Goal: Check status: Check status

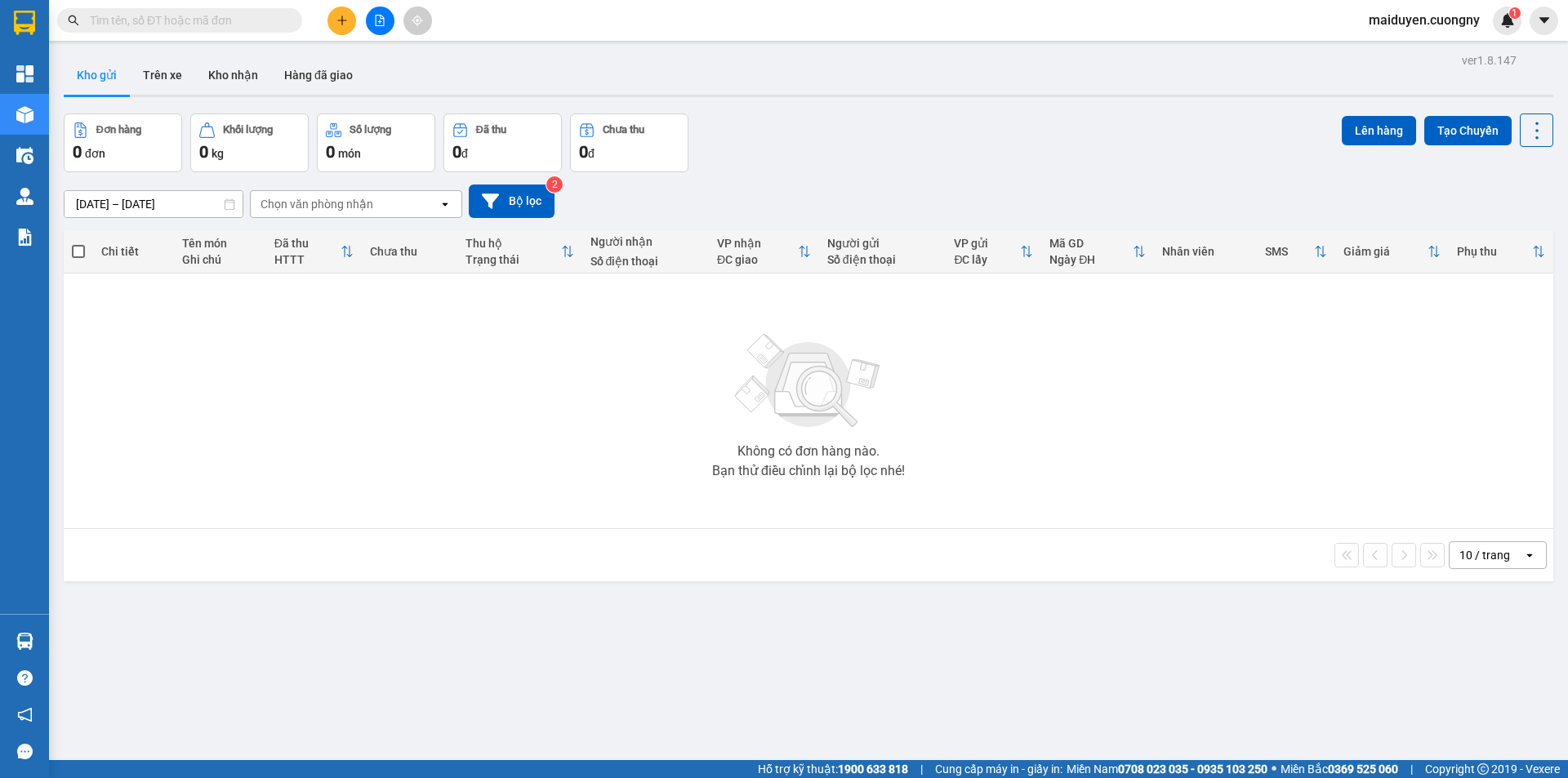
click at [107, 18] on input "text" at bounding box center [186, 20] width 193 height 18
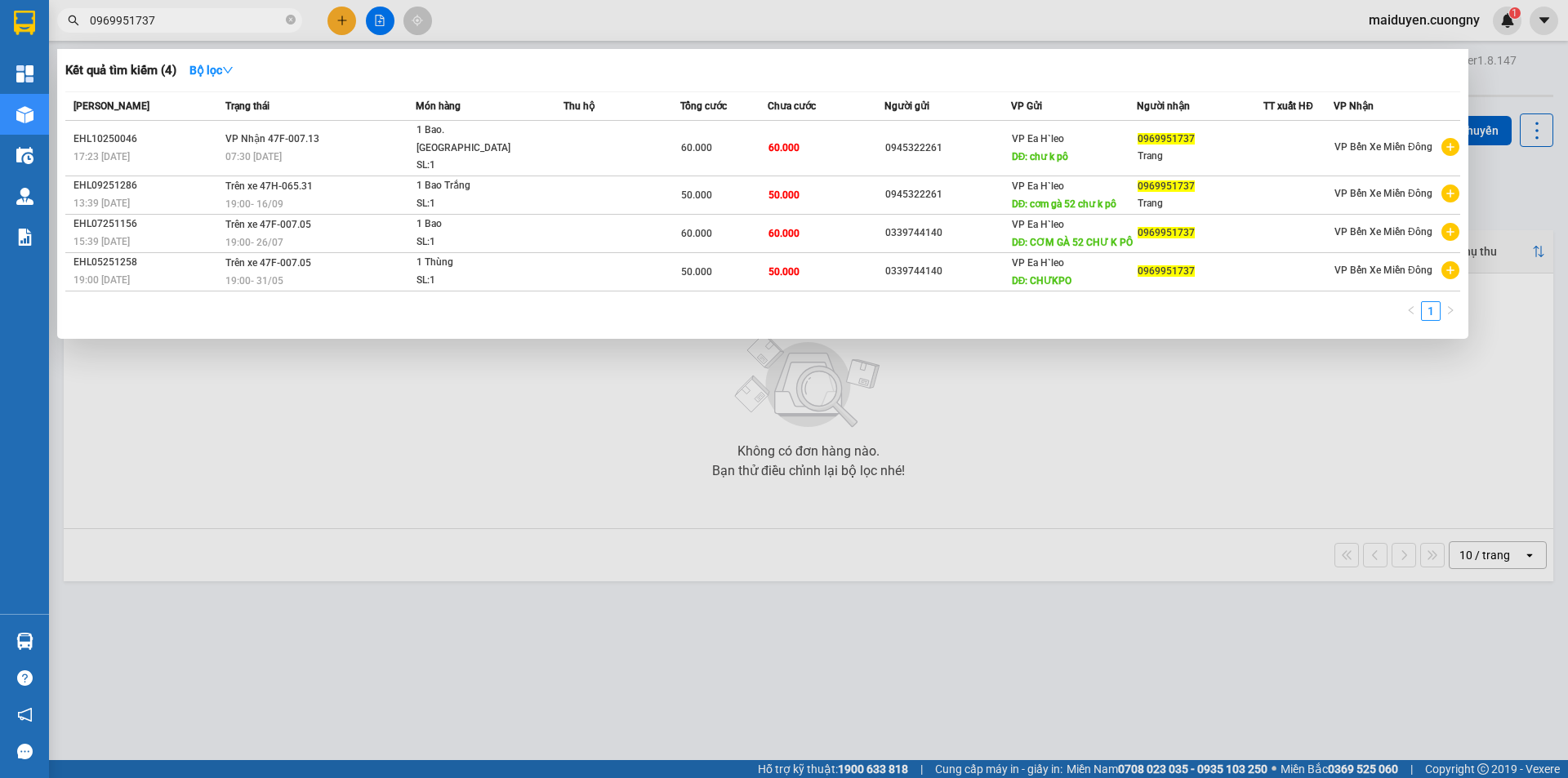
type input "0969951737"
click at [287, 20] on icon "close-circle" at bounding box center [290, 19] width 10 height 10
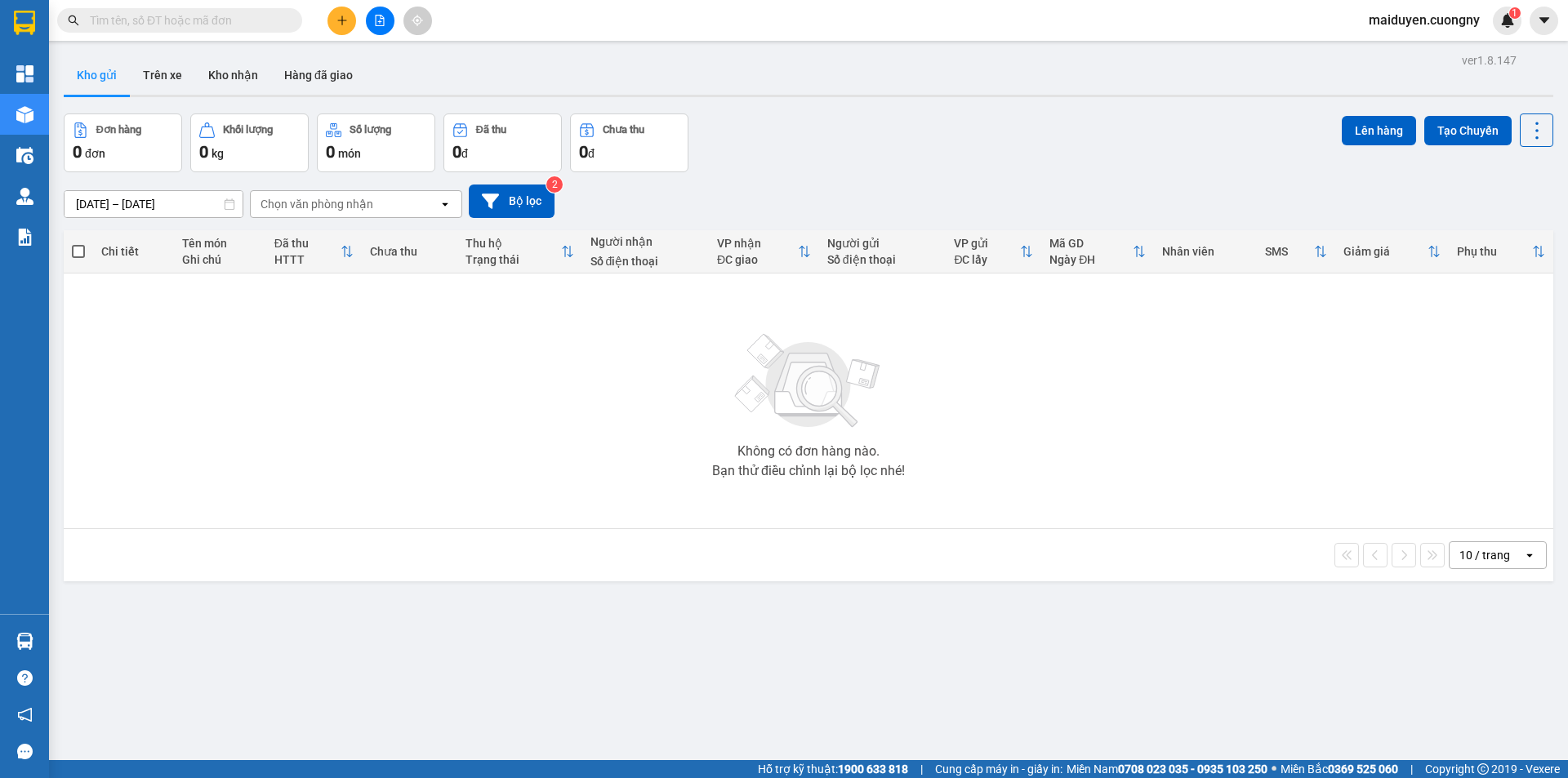
click at [603, 21] on div "Kết quả tìm kiếm ( 4 ) Bộ lọc Mã ĐH Trạng thái Món hàng Thu hộ Tổng cước Chưa c…" at bounding box center [784, 20] width 1568 height 41
click at [337, 14] on button at bounding box center [341, 20] width 28 height 28
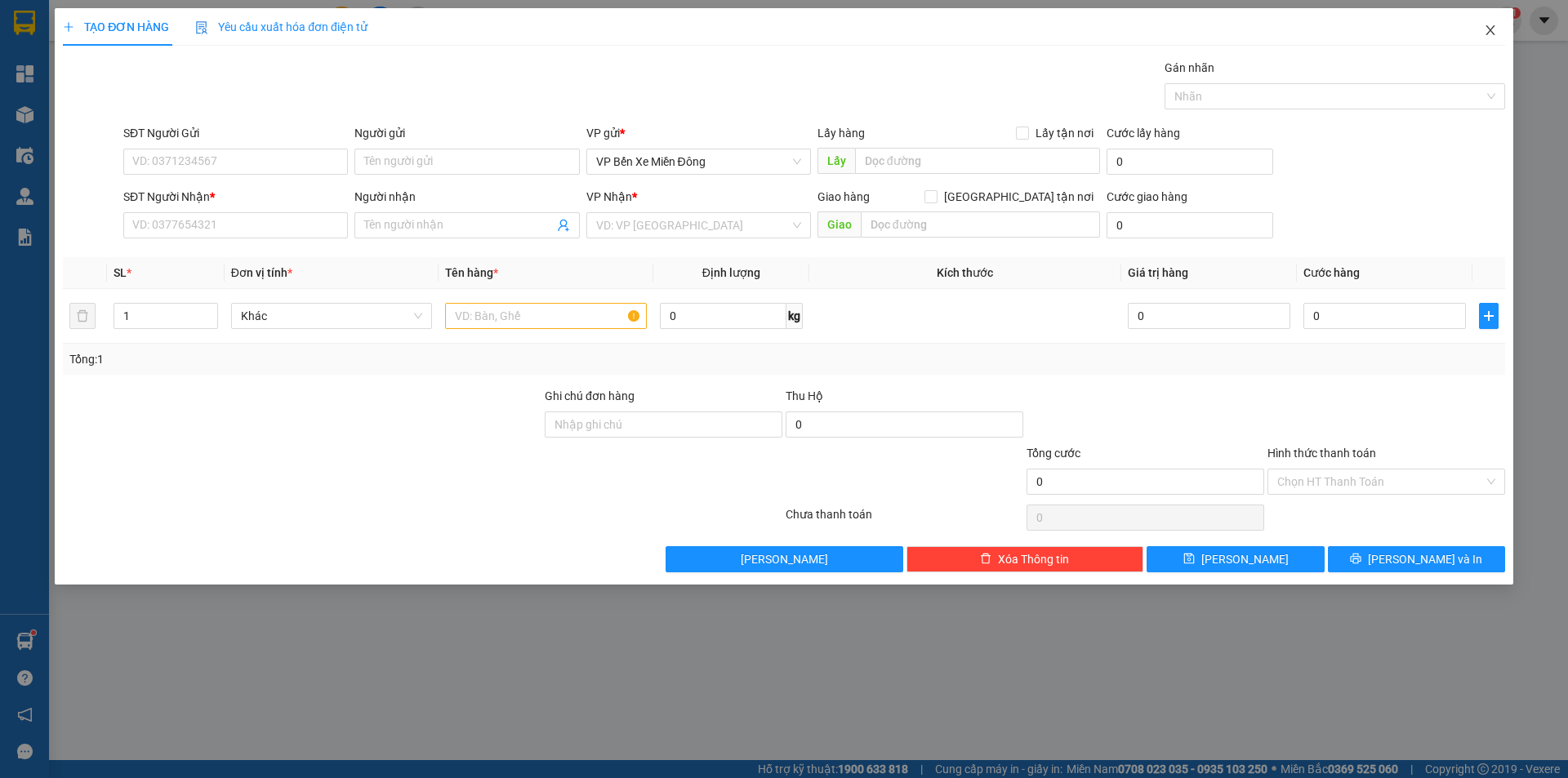
drag, startPoint x: 1482, startPoint y: 38, endPoint x: 729, endPoint y: 0, distance: 754.0
click at [1484, 37] on span "Close" at bounding box center [1490, 31] width 46 height 46
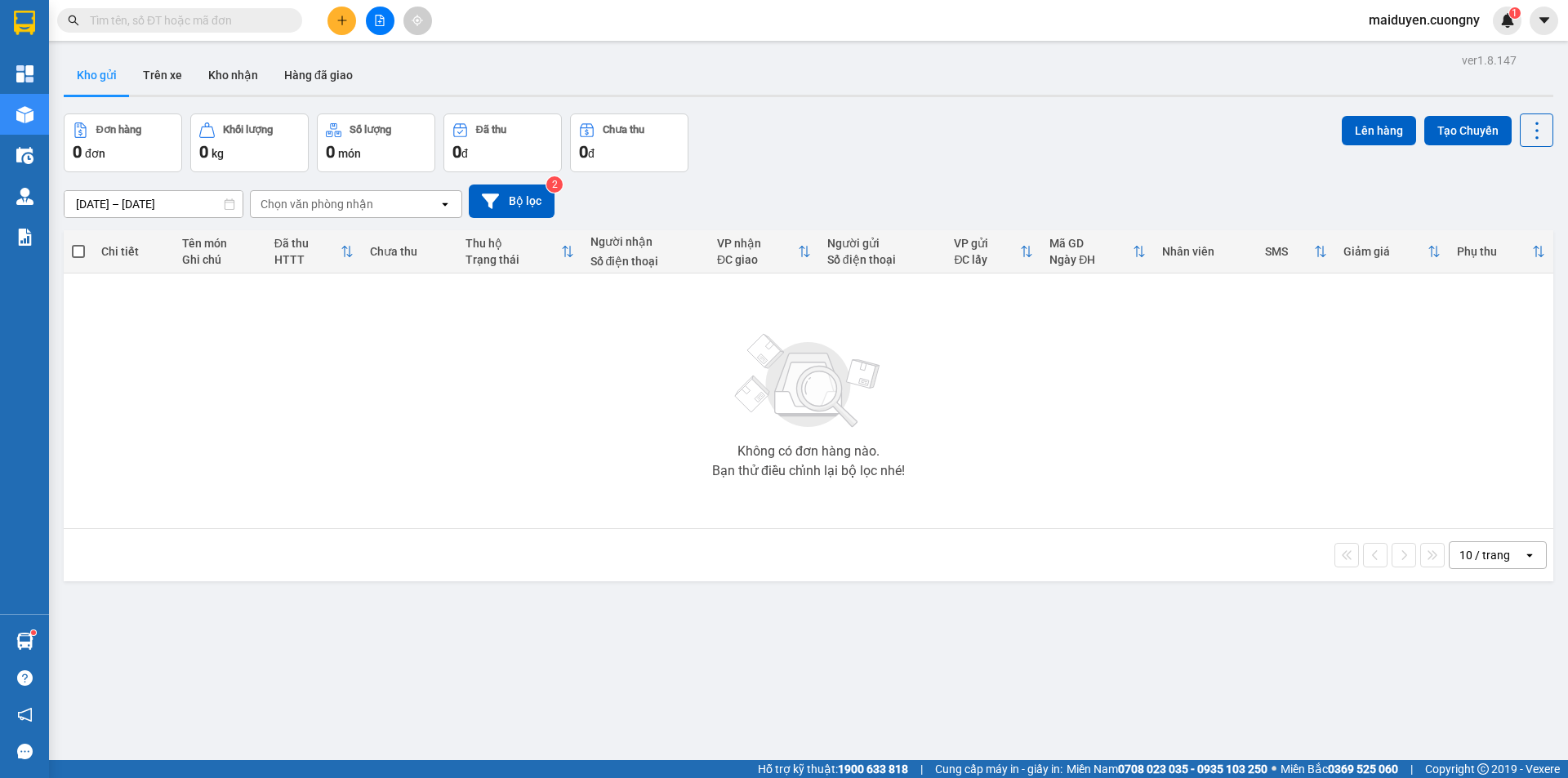
click at [198, 19] on input "text" at bounding box center [186, 20] width 193 height 18
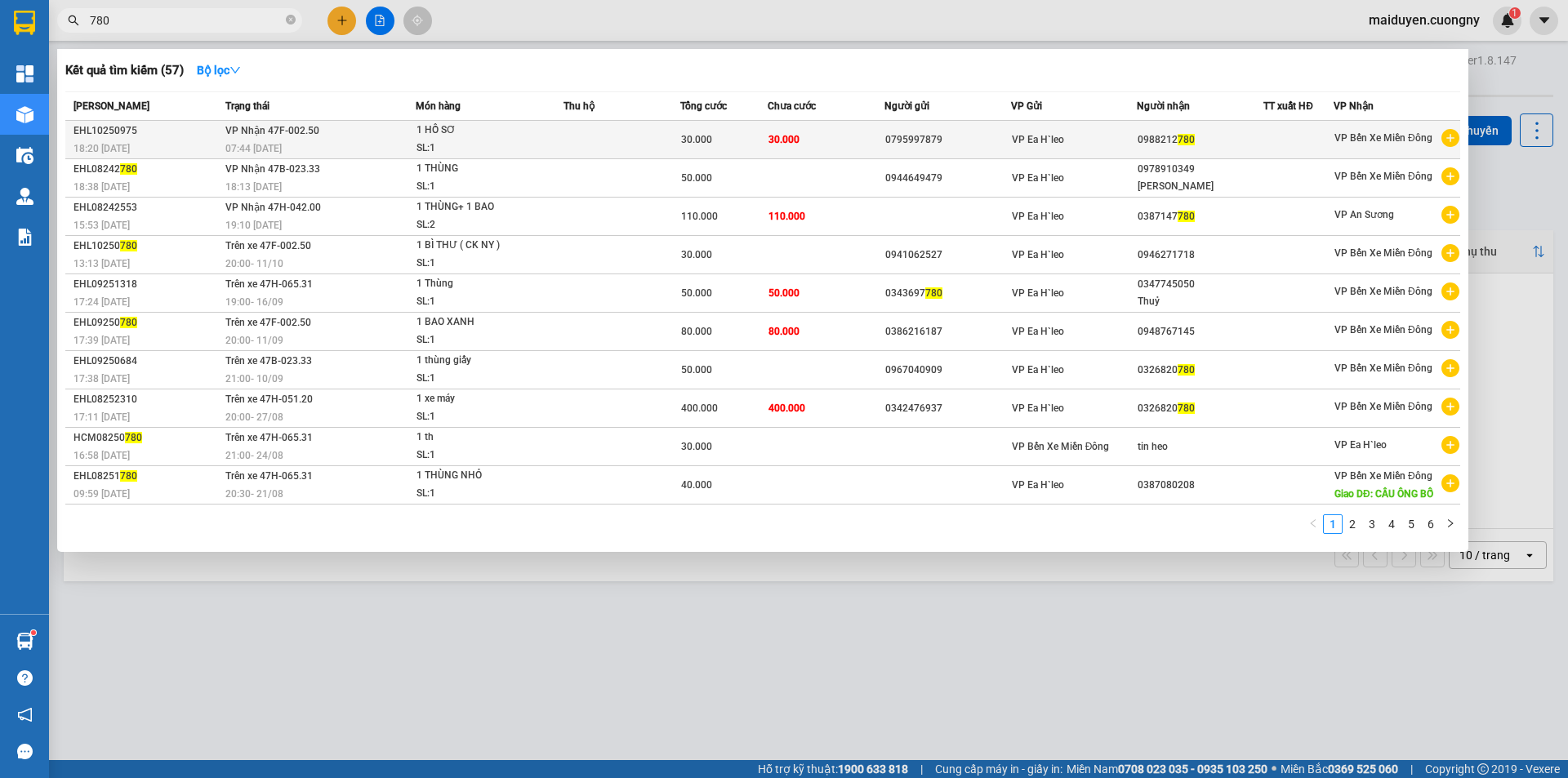
type input "780"
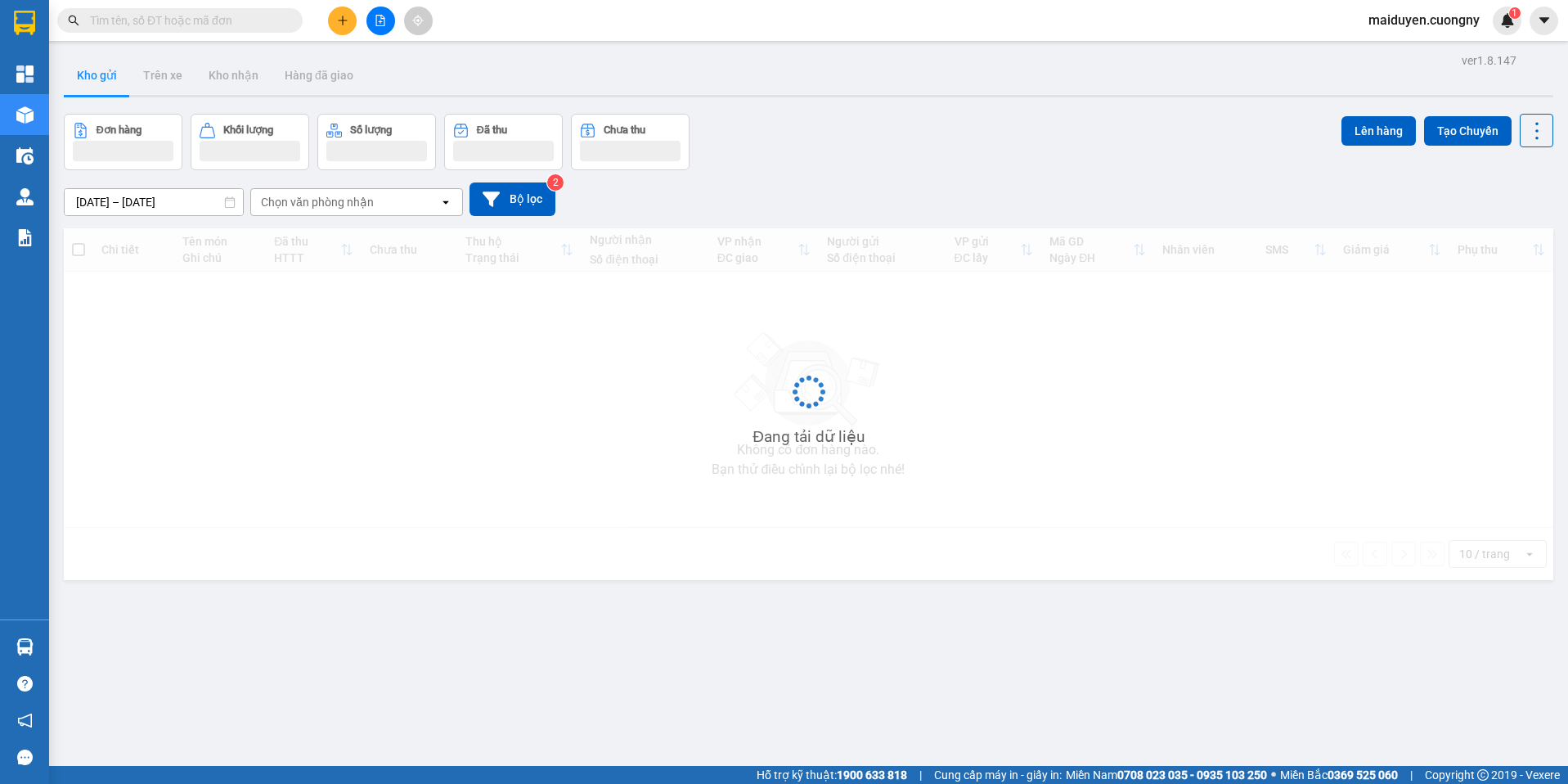
click at [166, 16] on input "text" at bounding box center [187, 20] width 193 height 18
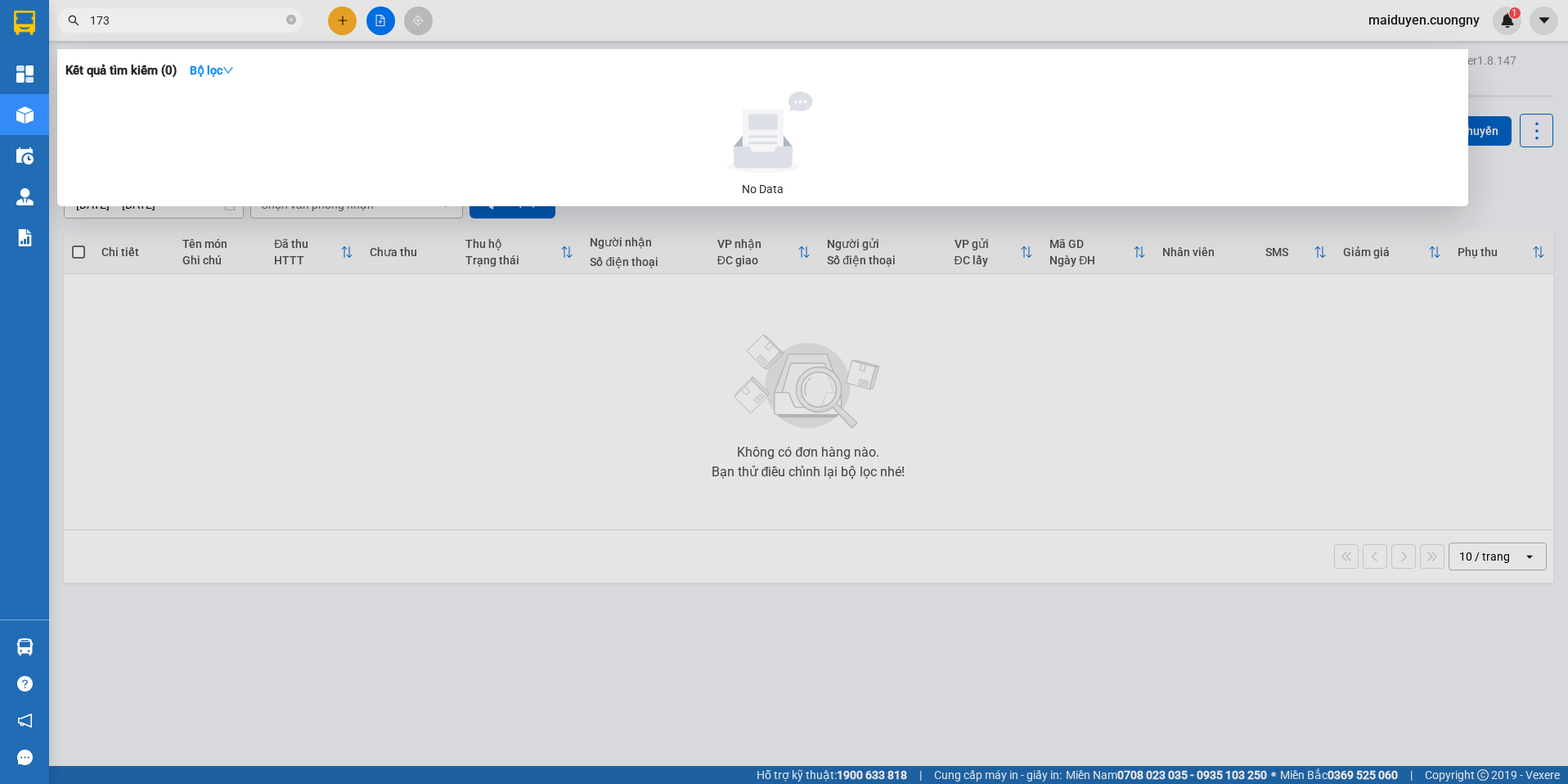
type input "1737"
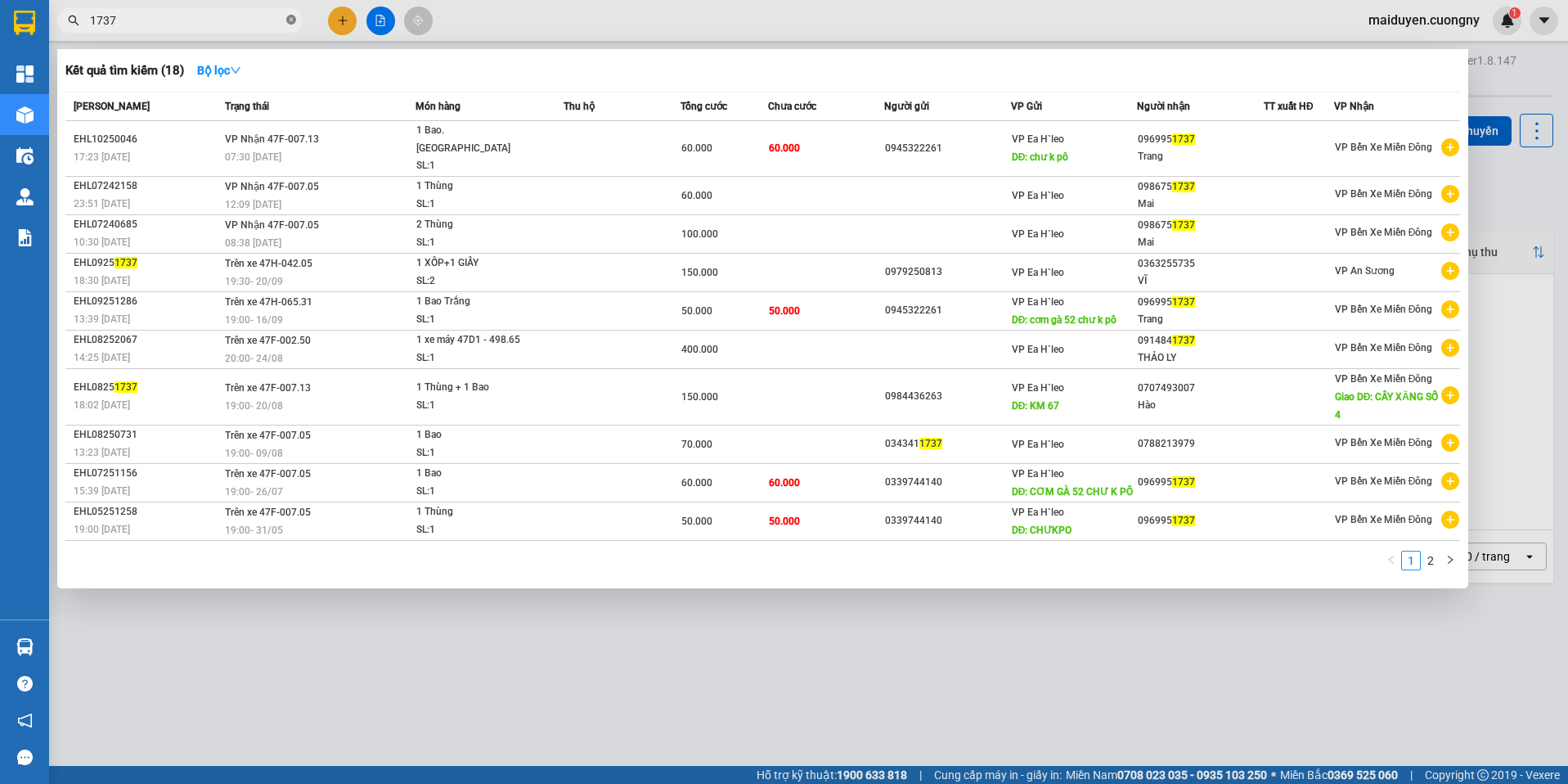
click at [295, 20] on icon "close-circle" at bounding box center [290, 19] width 10 height 10
